Goal: Obtain resource: Download file/media

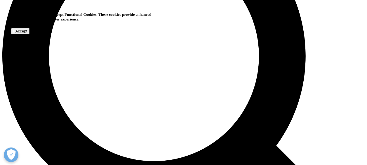
scroll to position [467, 0]
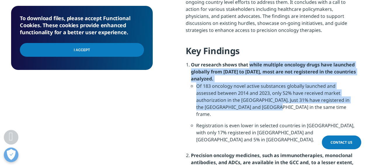
drag, startPoint x: 250, startPoint y: 58, endPoint x: 256, endPoint y: 99, distance: 41.3
click at [256, 99] on li "Our research shows that while multiple oncology drugs have launched globally fr…" at bounding box center [273, 106] width 165 height 90
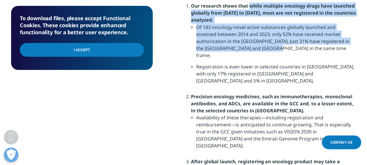
scroll to position [526, 0]
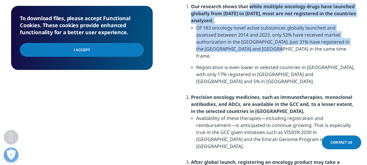
click at [99, 54] on input "I Accept" at bounding box center [82, 50] width 124 height 14
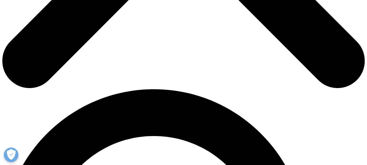
scroll to position [292, 0]
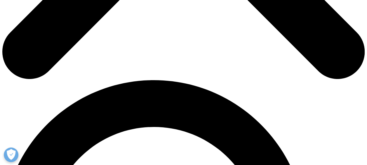
type input "Aida"
type input "Hamdi"
type input "aida.hamdi@hayatbiotech.com"
type input "Hayat Biotech"
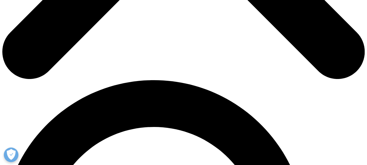
select select "United Arab Emirates"
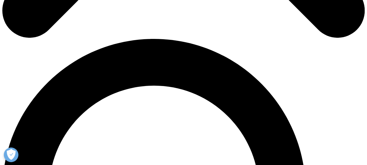
scroll to position [409, 0]
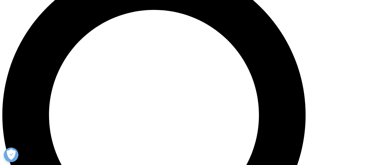
type input "product manager"
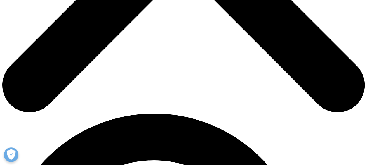
scroll to position [179, 0]
